Goal: Find contact information: Find contact information

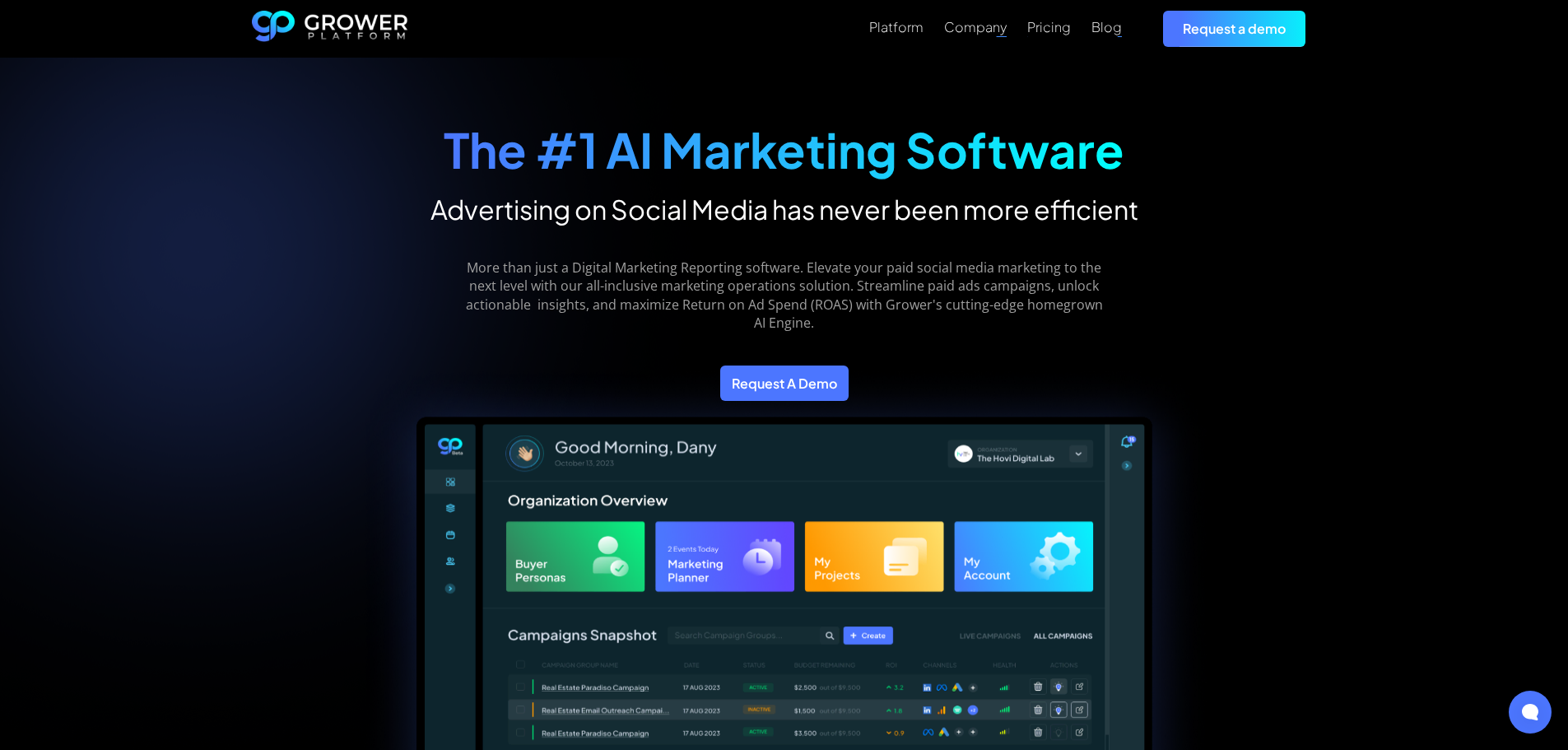
click at [1054, 22] on div "Pricing" at bounding box center [1049, 27] width 43 height 16
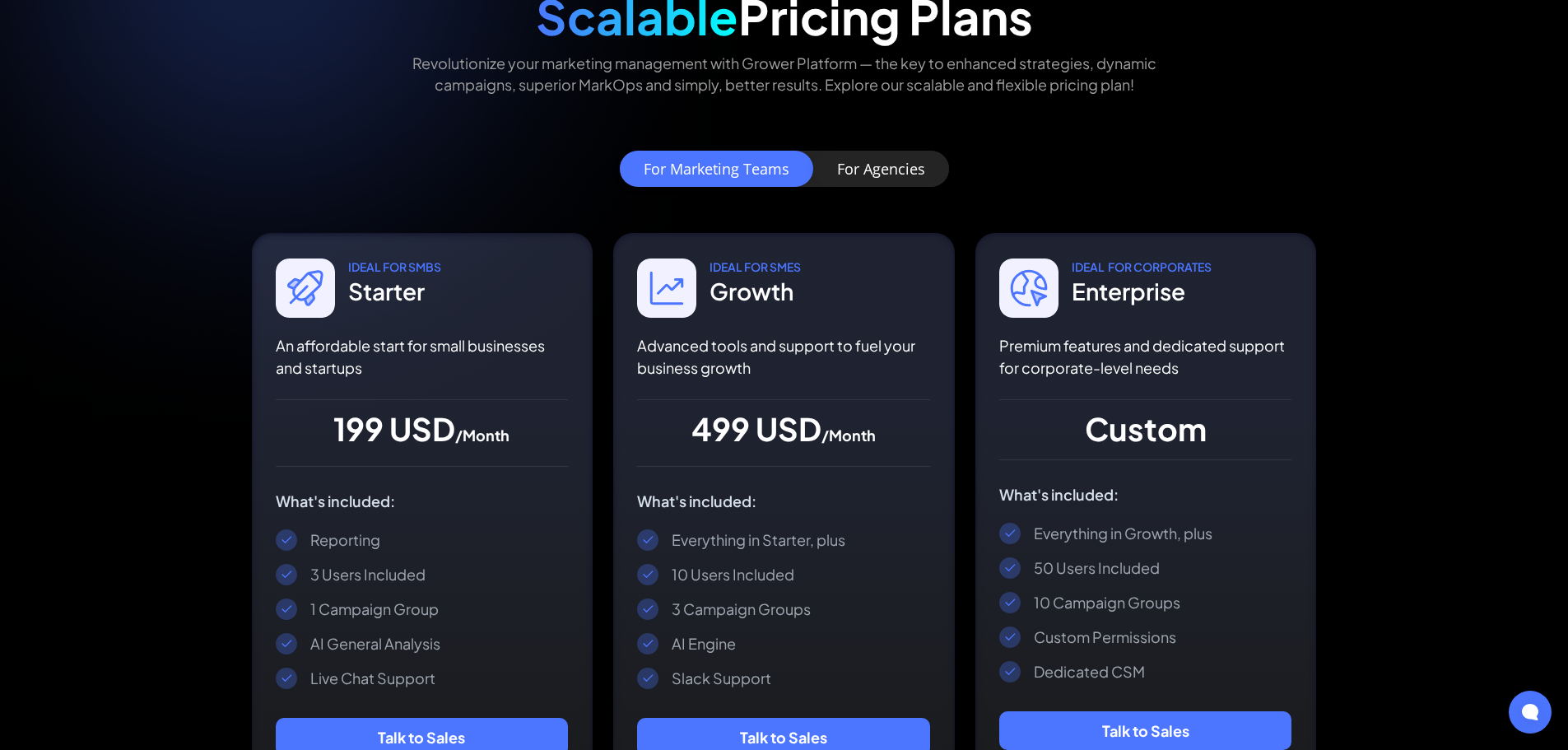
scroll to position [165, 0]
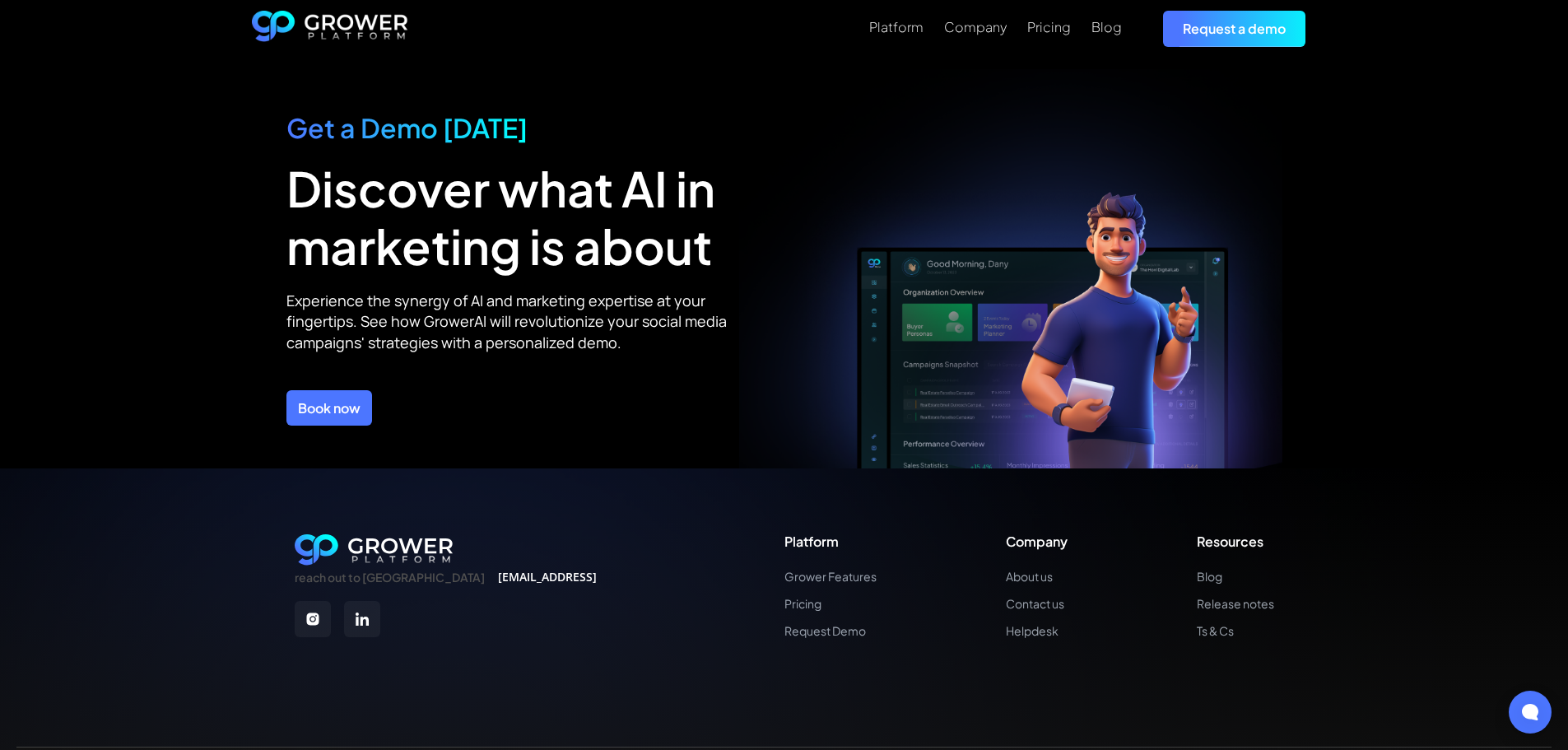
scroll to position [5842, 0]
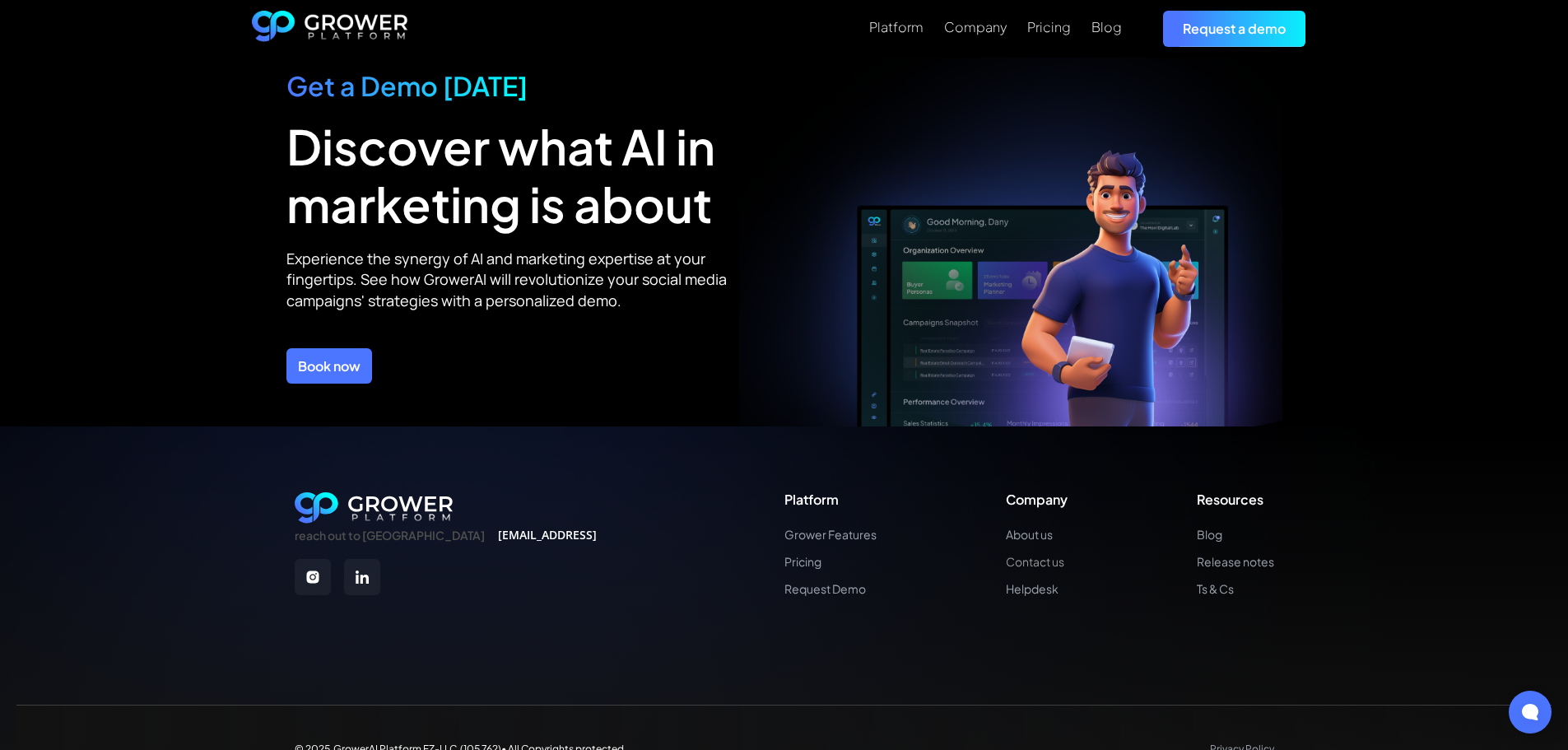
click at [1023, 555] on link "Contact us" at bounding box center [1036, 562] width 62 height 14
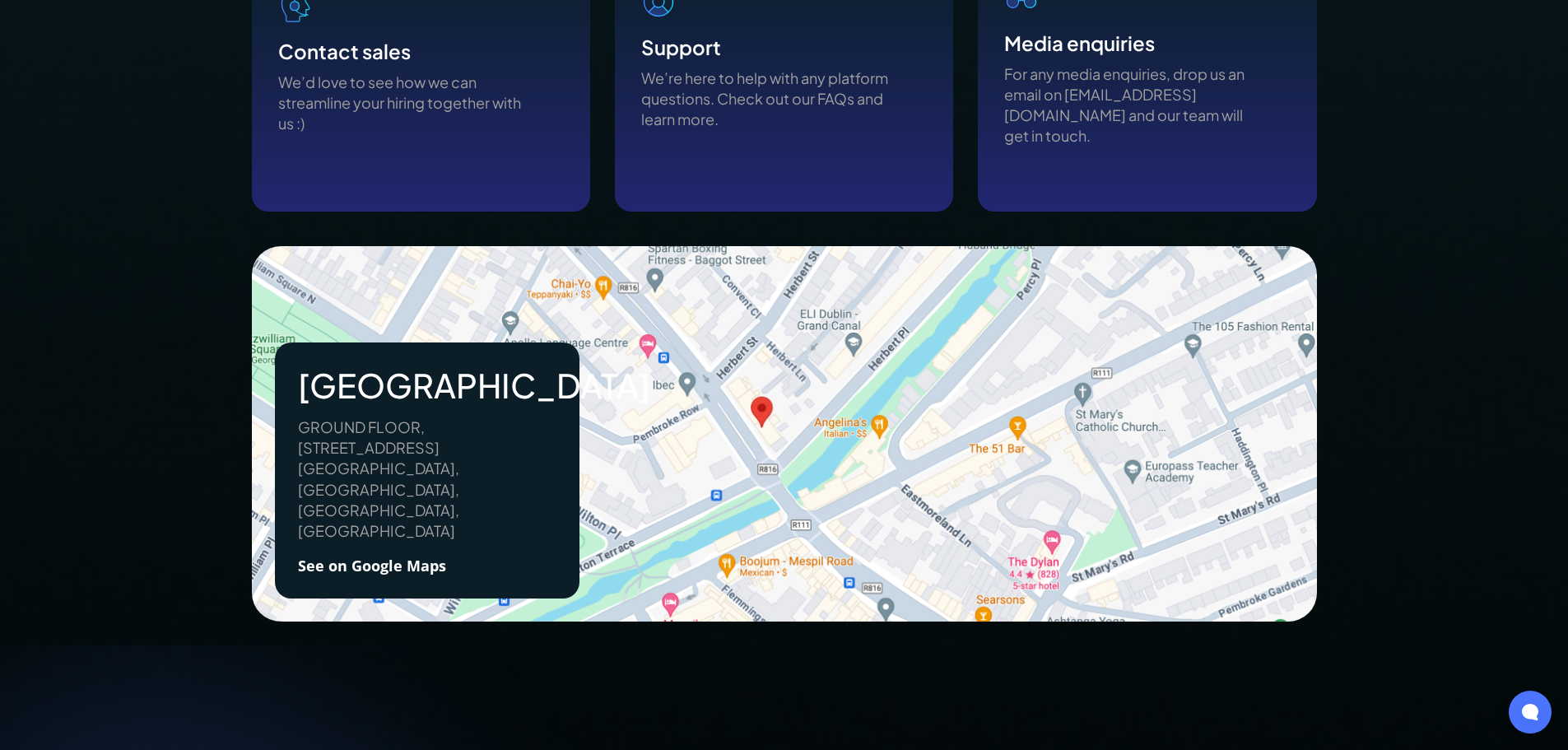
scroll to position [1153, 0]
